Goal: Navigation & Orientation: Find specific page/section

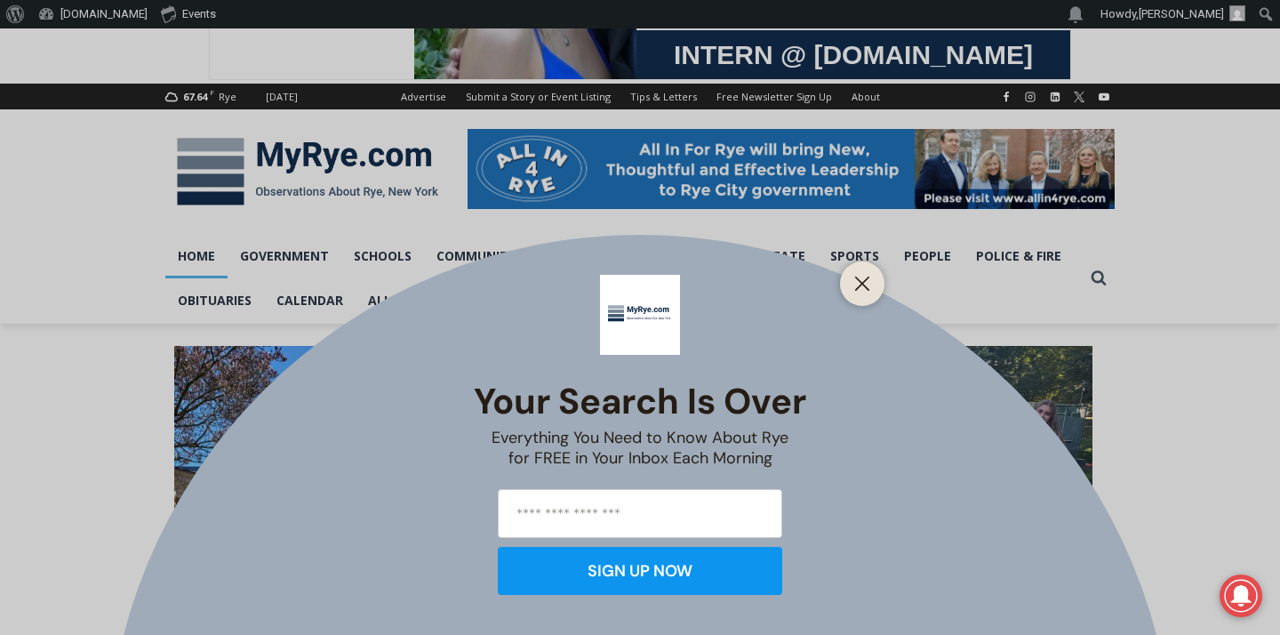
scroll to position [112, 0]
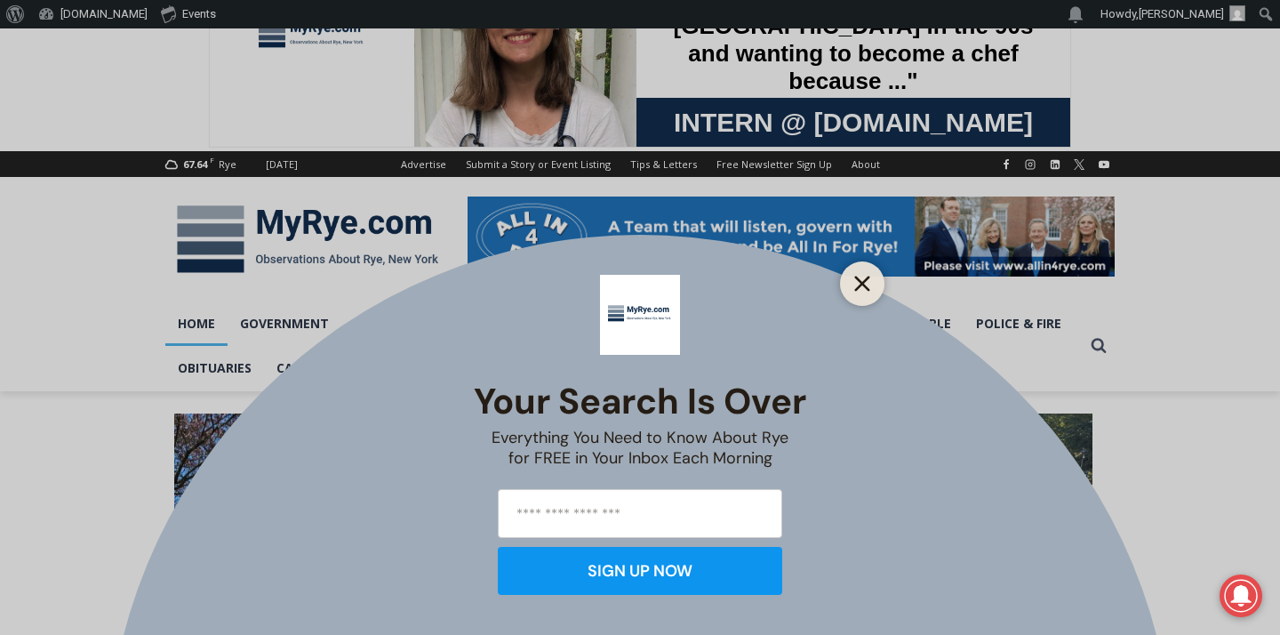
click at [866, 276] on icon "Close" at bounding box center [862, 284] width 16 height 16
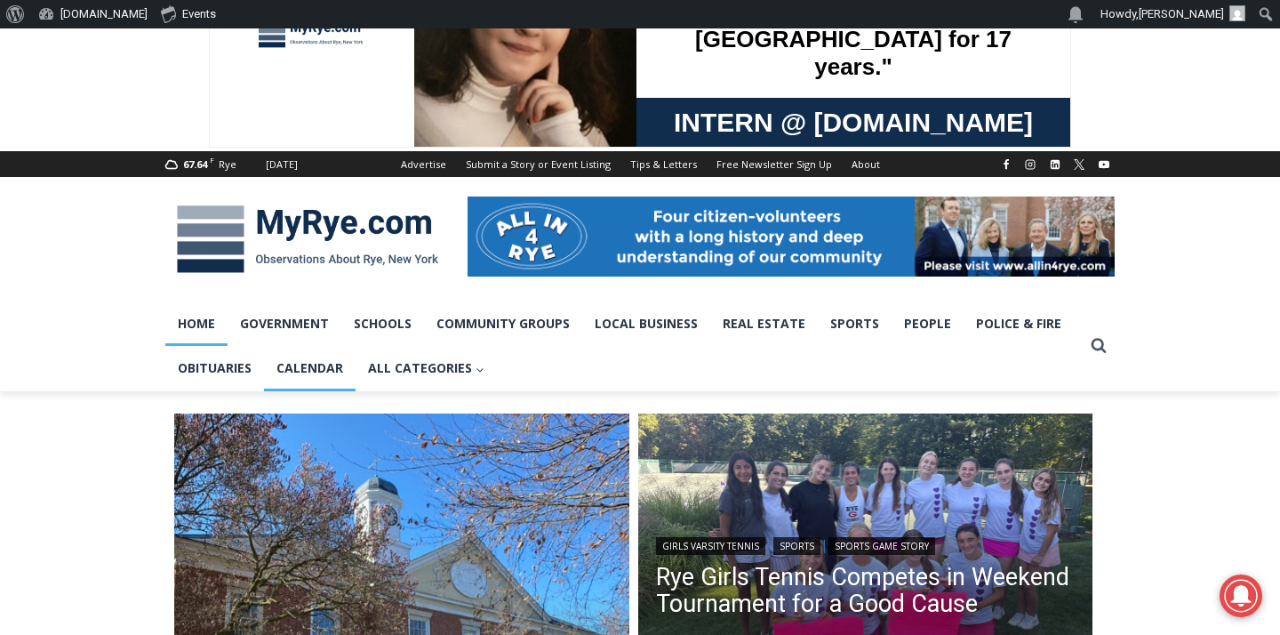
click at [311, 365] on link "Calendar" at bounding box center [310, 368] width 92 height 44
